Goal: Task Accomplishment & Management: Use online tool/utility

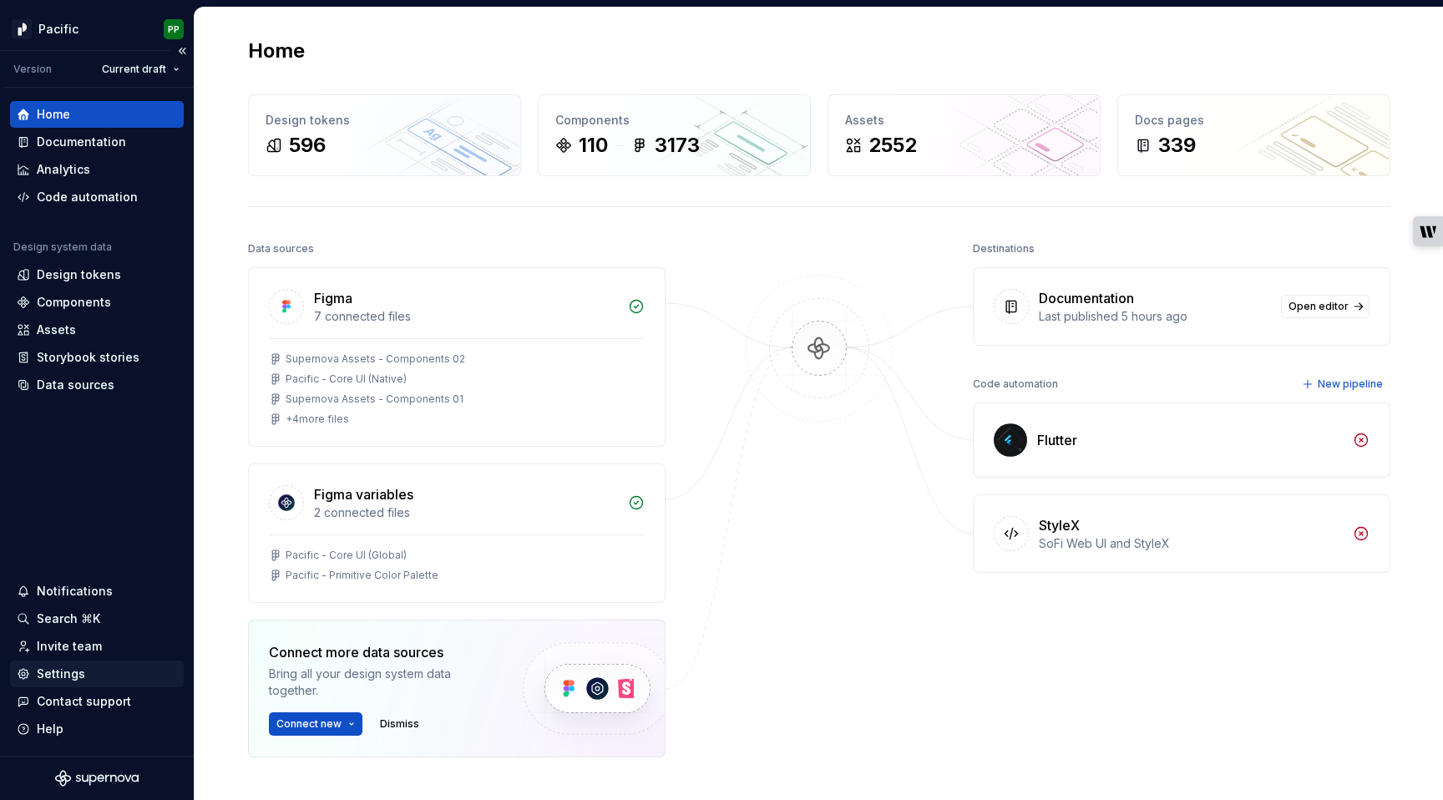
click at [65, 674] on div "Settings" at bounding box center [61, 674] width 48 height 17
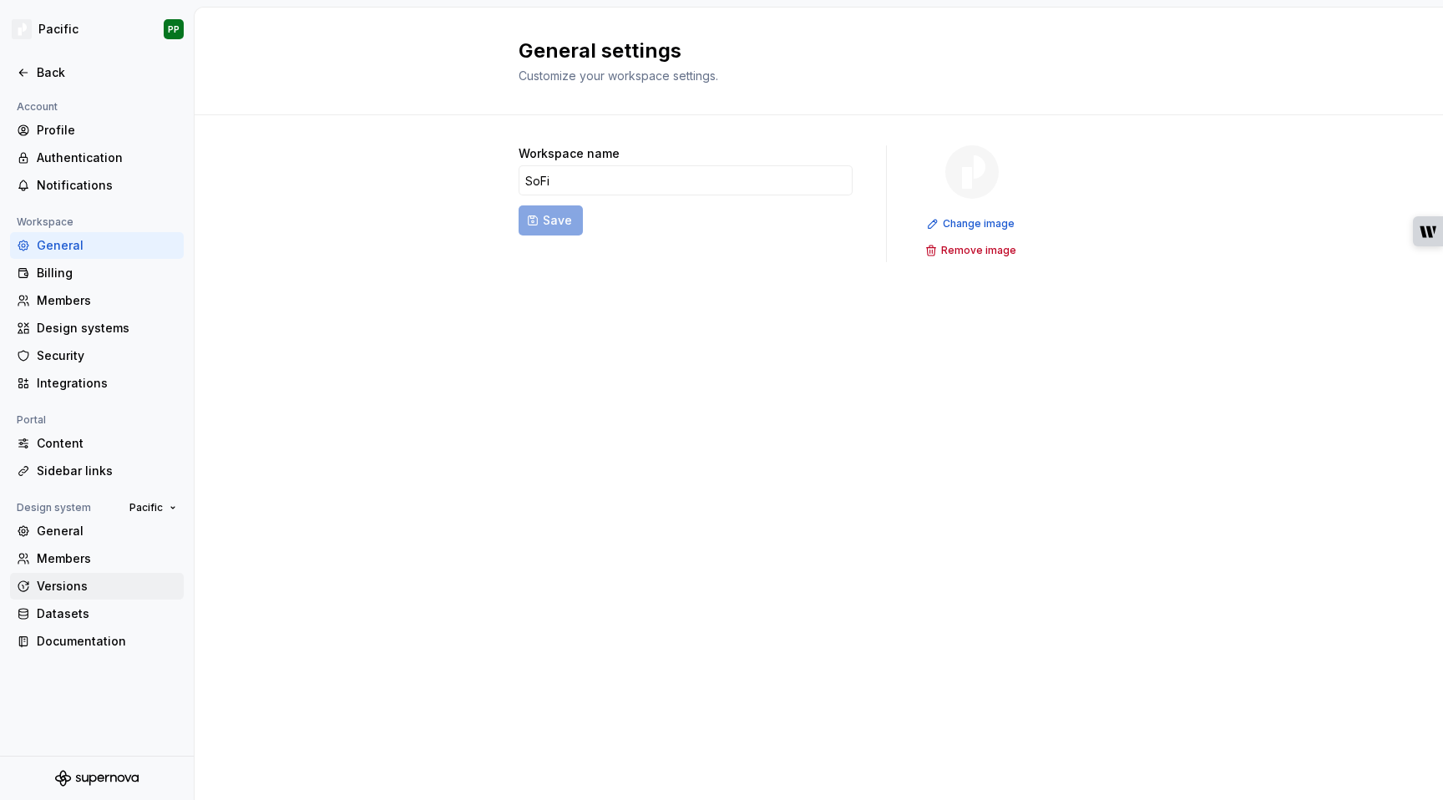
click at [51, 588] on div "Versions" at bounding box center [107, 586] width 140 height 17
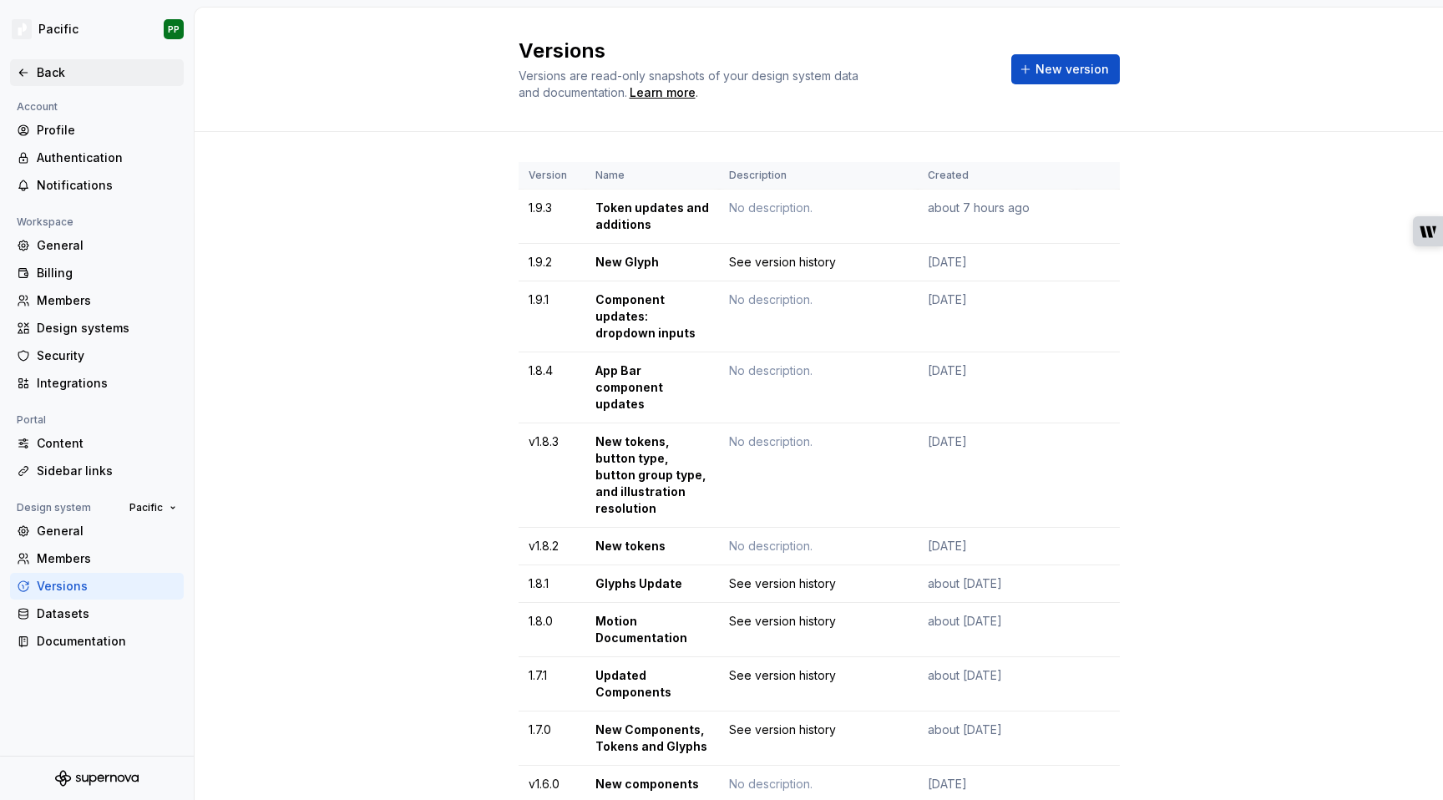
click at [22, 73] on icon at bounding box center [23, 72] width 13 height 13
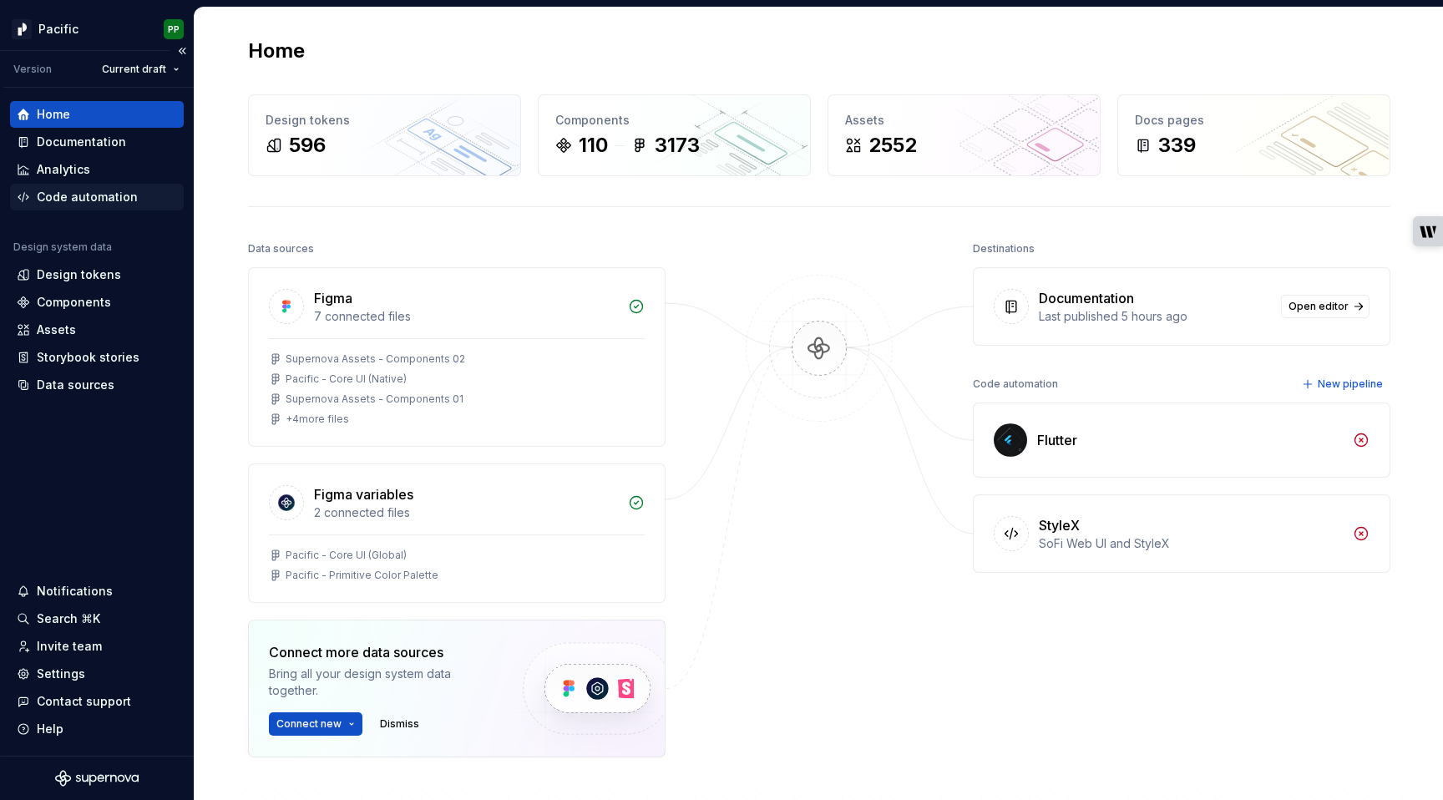
click at [113, 200] on div "Code automation" at bounding box center [87, 197] width 101 height 17
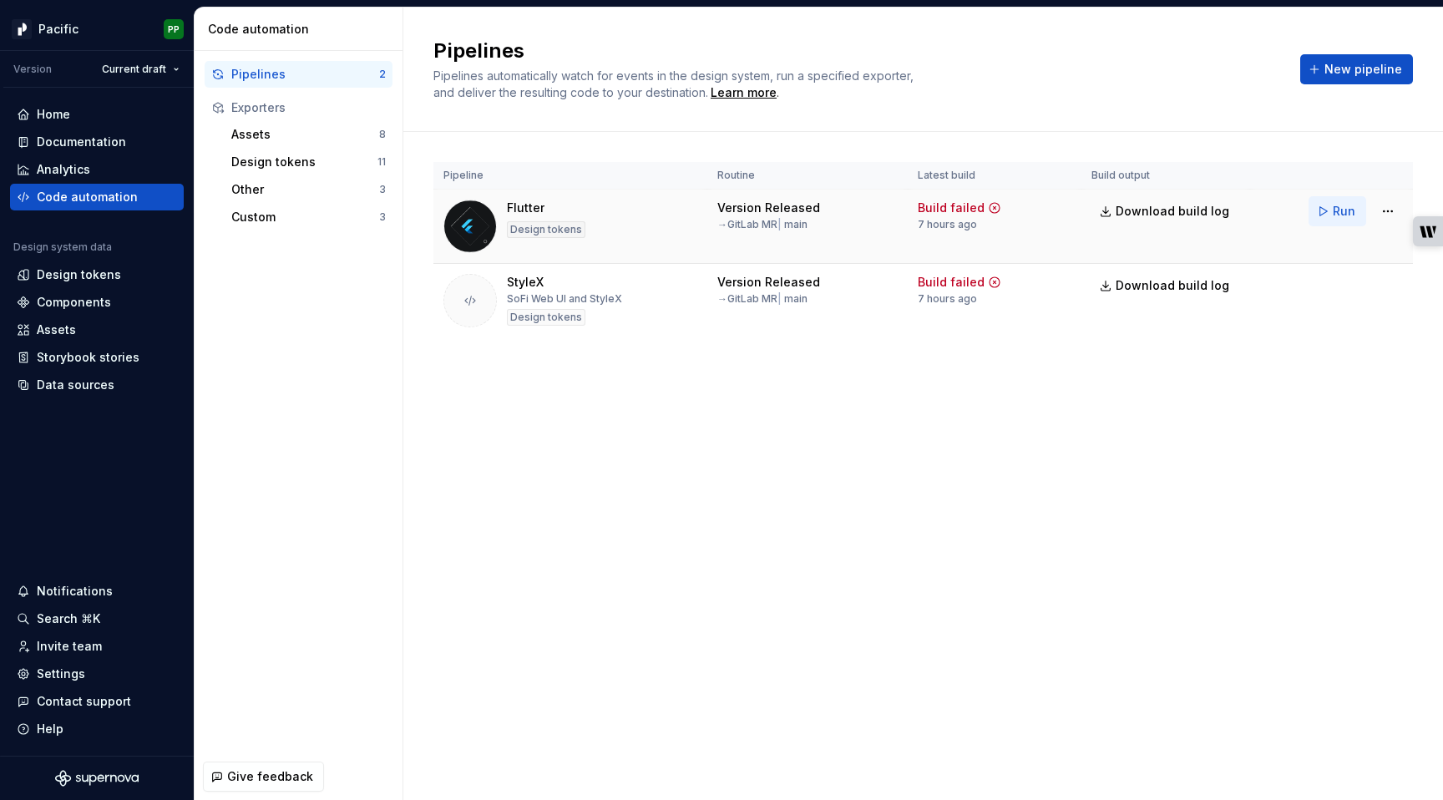
click at [1336, 210] on span "Run" at bounding box center [1344, 211] width 23 height 17
click at [1341, 288] on span "Run" at bounding box center [1344, 285] width 23 height 17
click at [918, 453] on div "Pipelines Pipelines automatically watch for events in the design system, run a …" at bounding box center [923, 404] width 1040 height 792
click at [738, 509] on div "Pipelines Pipelines automatically watch for events in the design system, run a …" at bounding box center [923, 404] width 1040 height 792
click at [744, 530] on div "Pipelines Pipelines automatically watch for events in the design system, run a …" at bounding box center [923, 404] width 1040 height 792
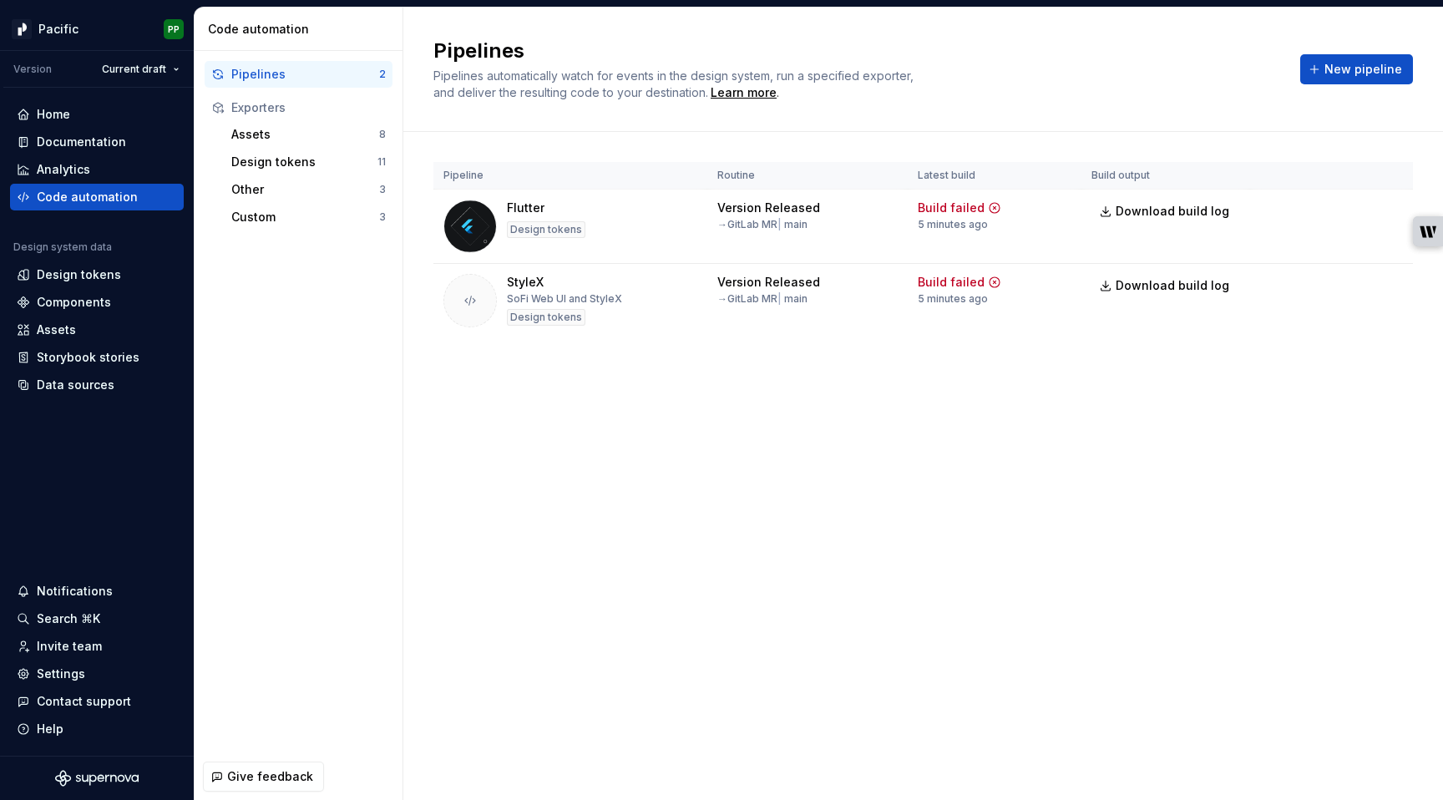
click at [554, 525] on div "Pipelines Pipelines automatically watch for events in the design system, run a …" at bounding box center [923, 404] width 1040 height 792
click at [1056, 571] on div "Pipelines Pipelines automatically watch for events in the design system, run a …" at bounding box center [923, 404] width 1040 height 792
click at [651, 547] on div "Pipelines Pipelines automatically watch for events in the design system, run a …" at bounding box center [923, 404] width 1040 height 792
click at [911, 628] on div "Pipelines Pipelines automatically watch for events in the design system, run a …" at bounding box center [923, 404] width 1040 height 792
click at [962, 400] on div "Pipeline Routine Latest build Build output Flutter Design tokens Version Releas…" at bounding box center [923, 266] width 980 height 269
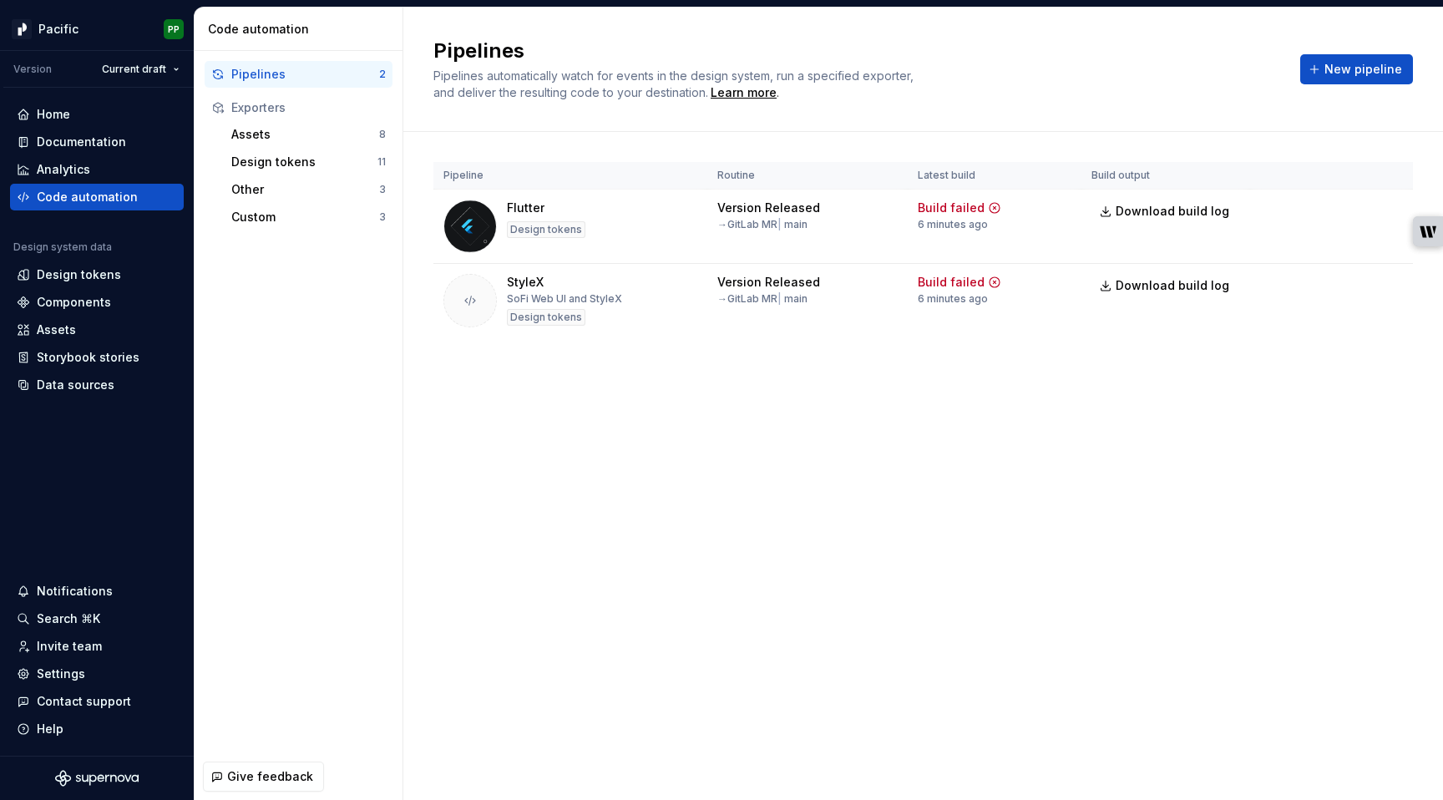
click at [1097, 409] on div "Pipelines Pipelines automatically watch for events in the design system, run a …" at bounding box center [923, 404] width 1040 height 792
click at [1130, 281] on span "Download build log" at bounding box center [1173, 285] width 114 height 17
click at [1358, 392] on div "Pipeline Routine Latest build Build output Flutter Design tokens Version Releas…" at bounding box center [923, 266] width 980 height 269
click at [1336, 216] on span "Run" at bounding box center [1344, 211] width 23 height 17
click at [1337, 286] on span "Run" at bounding box center [1344, 285] width 23 height 17
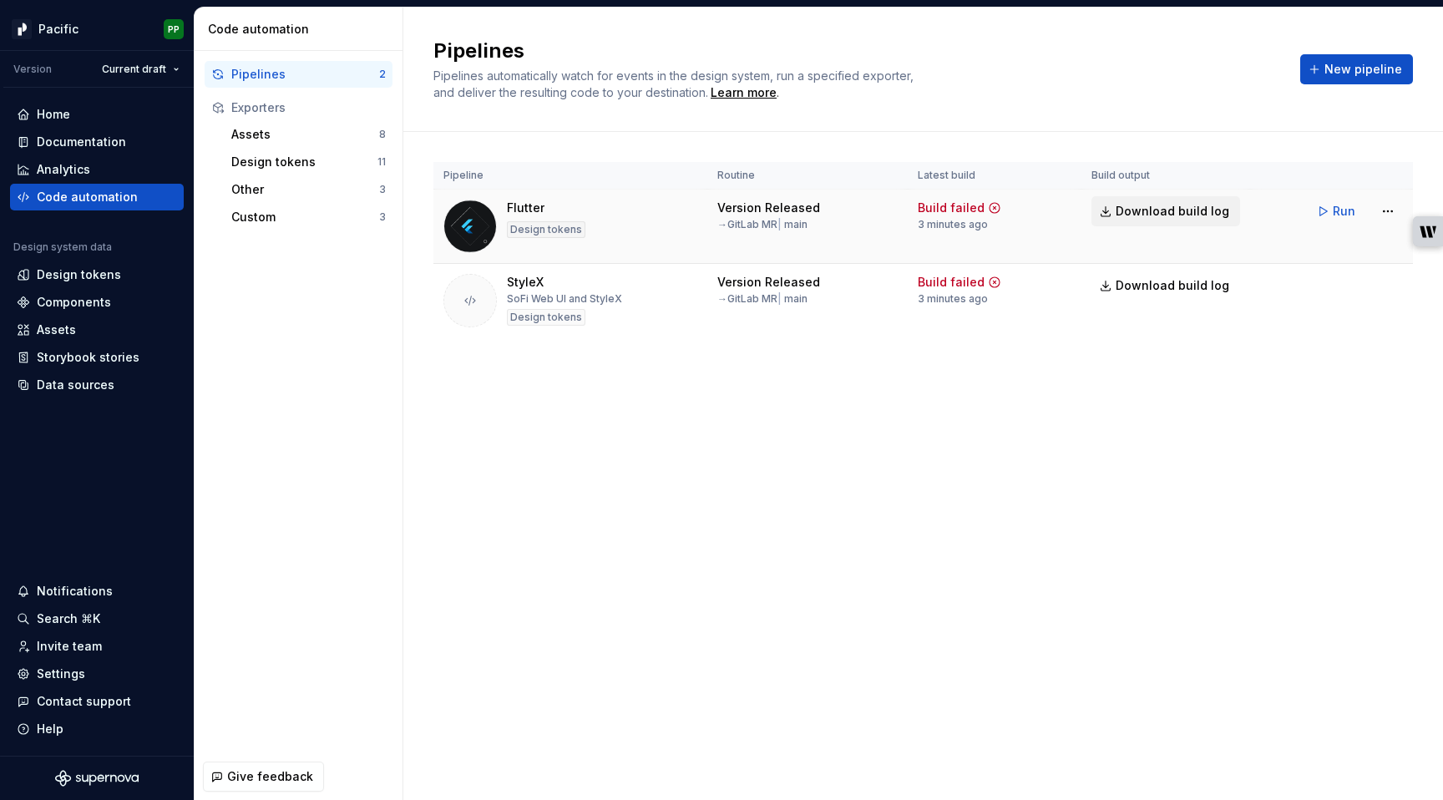
click at [1190, 207] on span "Download build log" at bounding box center [1173, 211] width 114 height 17
click at [1131, 281] on span "Download build log" at bounding box center [1173, 285] width 114 height 17
click at [1027, 469] on div "Pipelines Pipelines automatically watch for events in the design system, run a …" at bounding box center [923, 404] width 1040 height 792
